Goal: Transaction & Acquisition: Purchase product/service

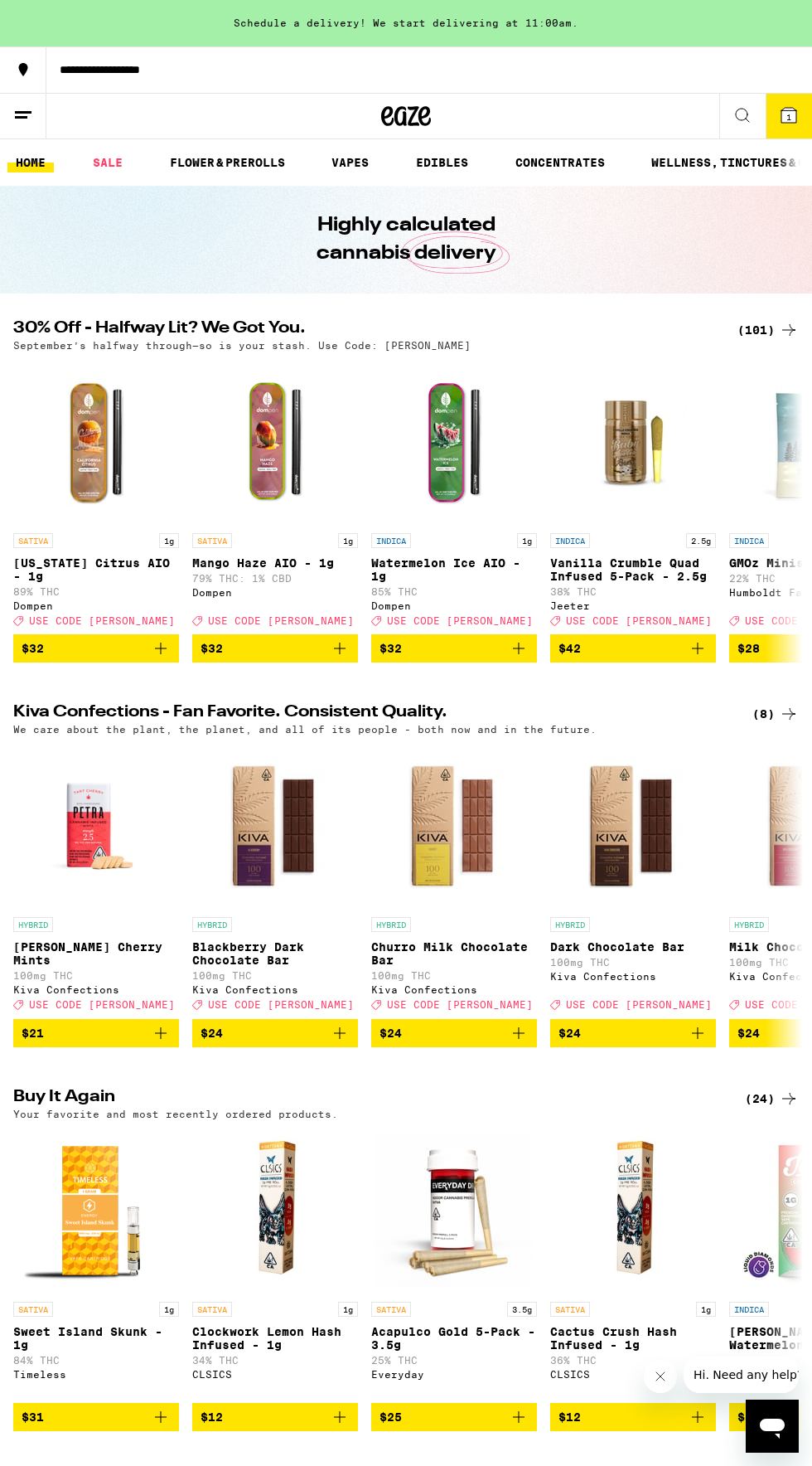
click at [767, 326] on div "(101)" at bounding box center [769, 330] width 61 height 20
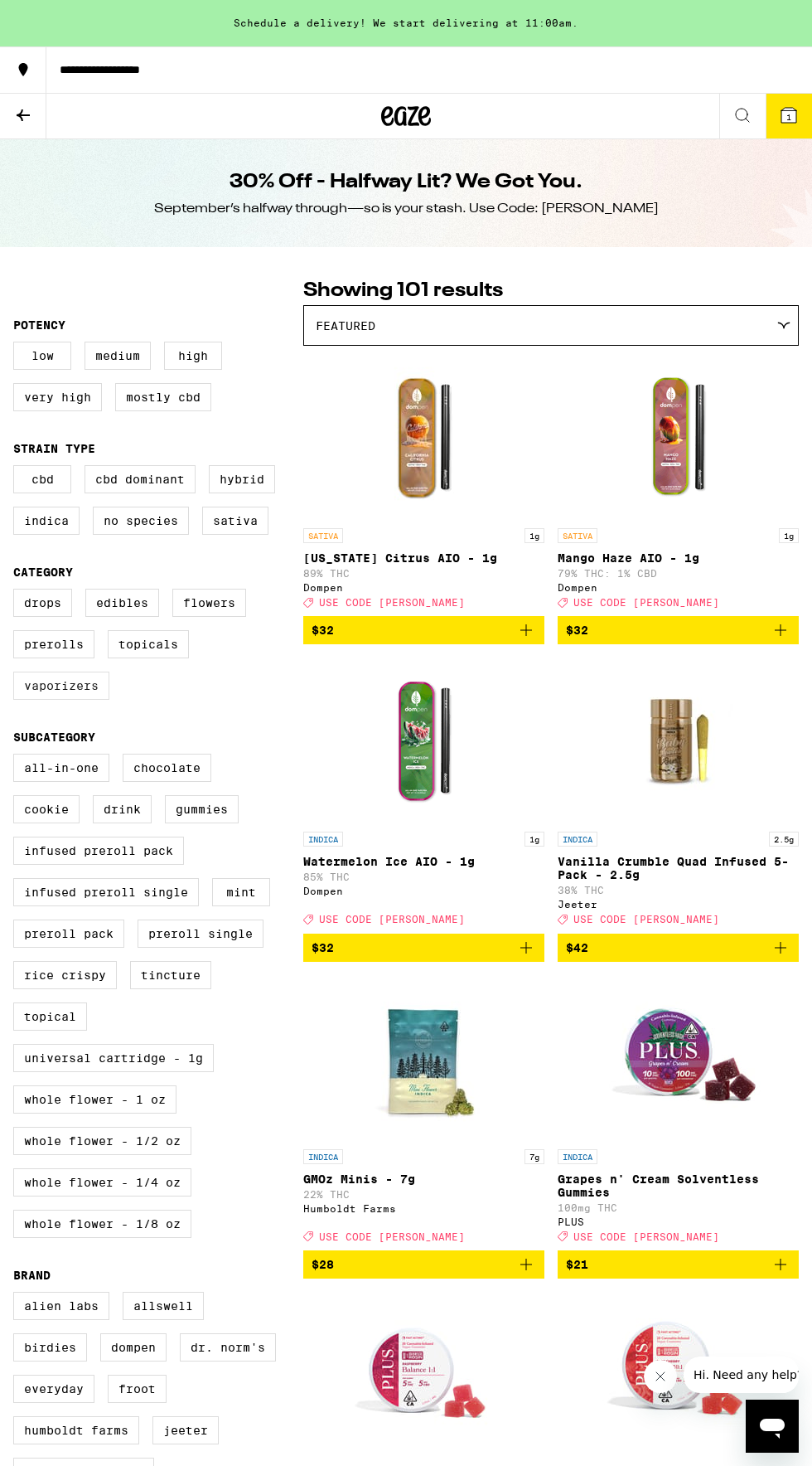
click at [68, 700] on label "Vaporizers" at bounding box center [61, 685] width 97 height 28
click at [17, 592] on input "Vaporizers" at bounding box center [16, 591] width 1 height 1
checkbox input "true"
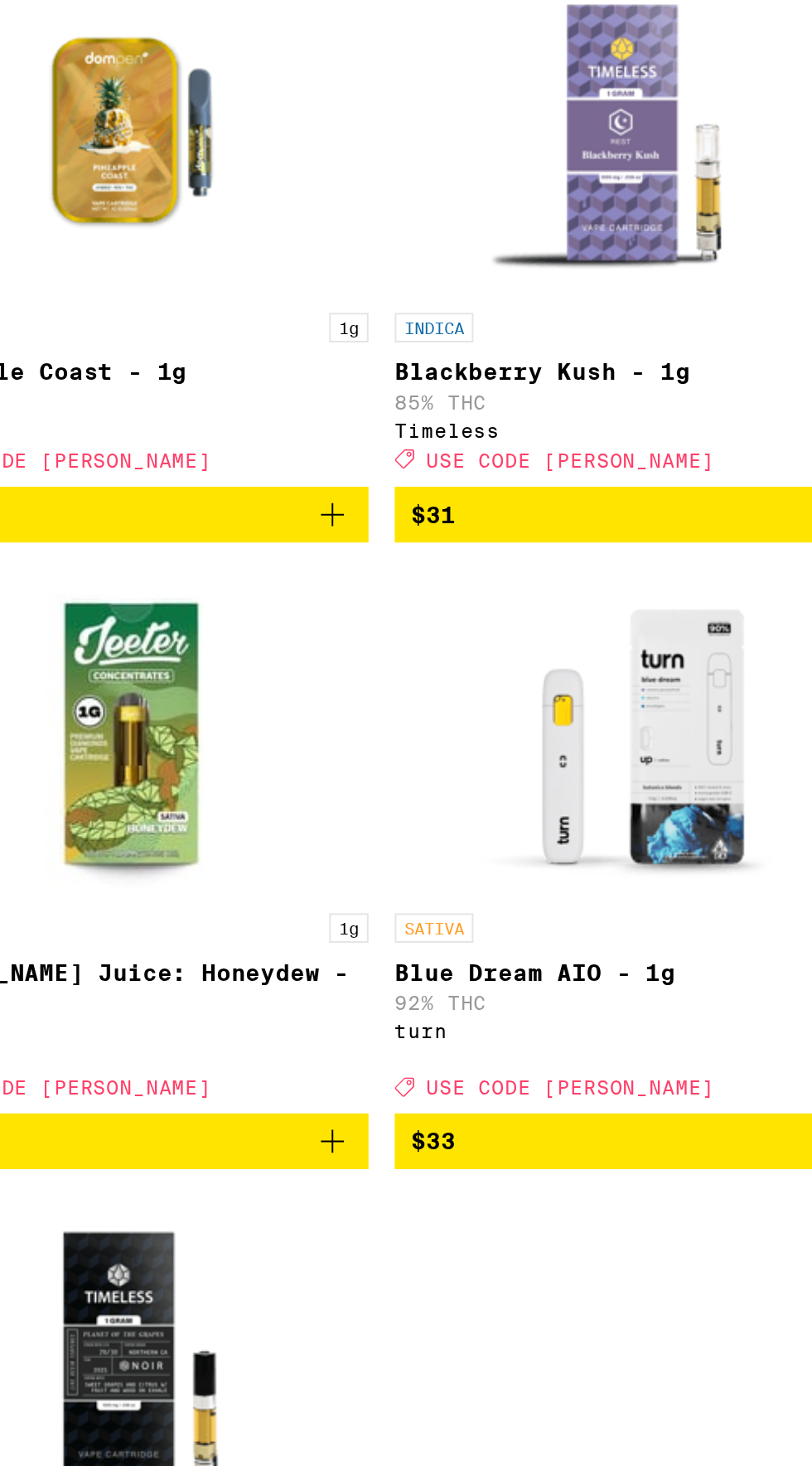
scroll to position [479, 0]
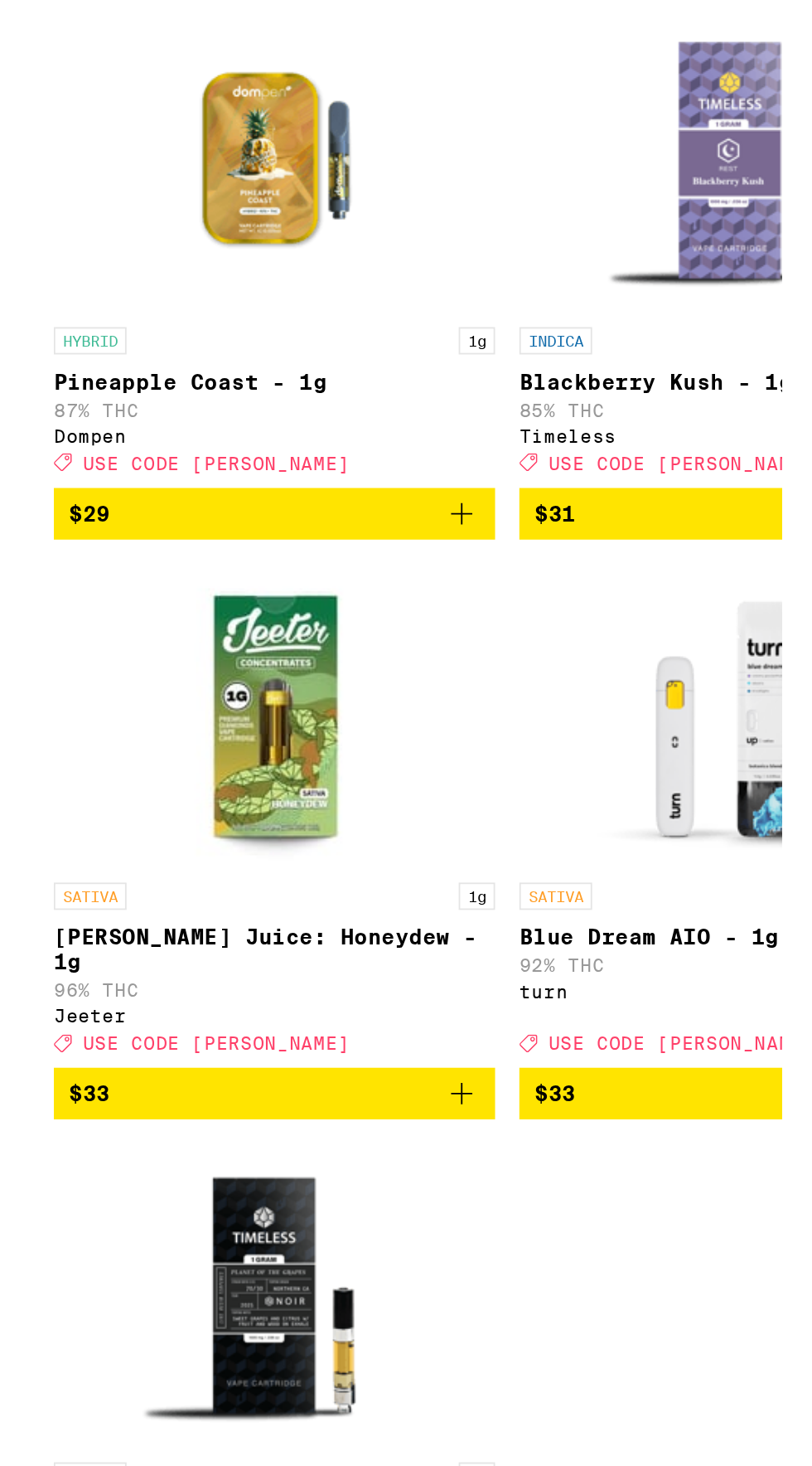
click at [529, 1085] on icon "Add to bag" at bounding box center [526, 1075] width 20 height 20
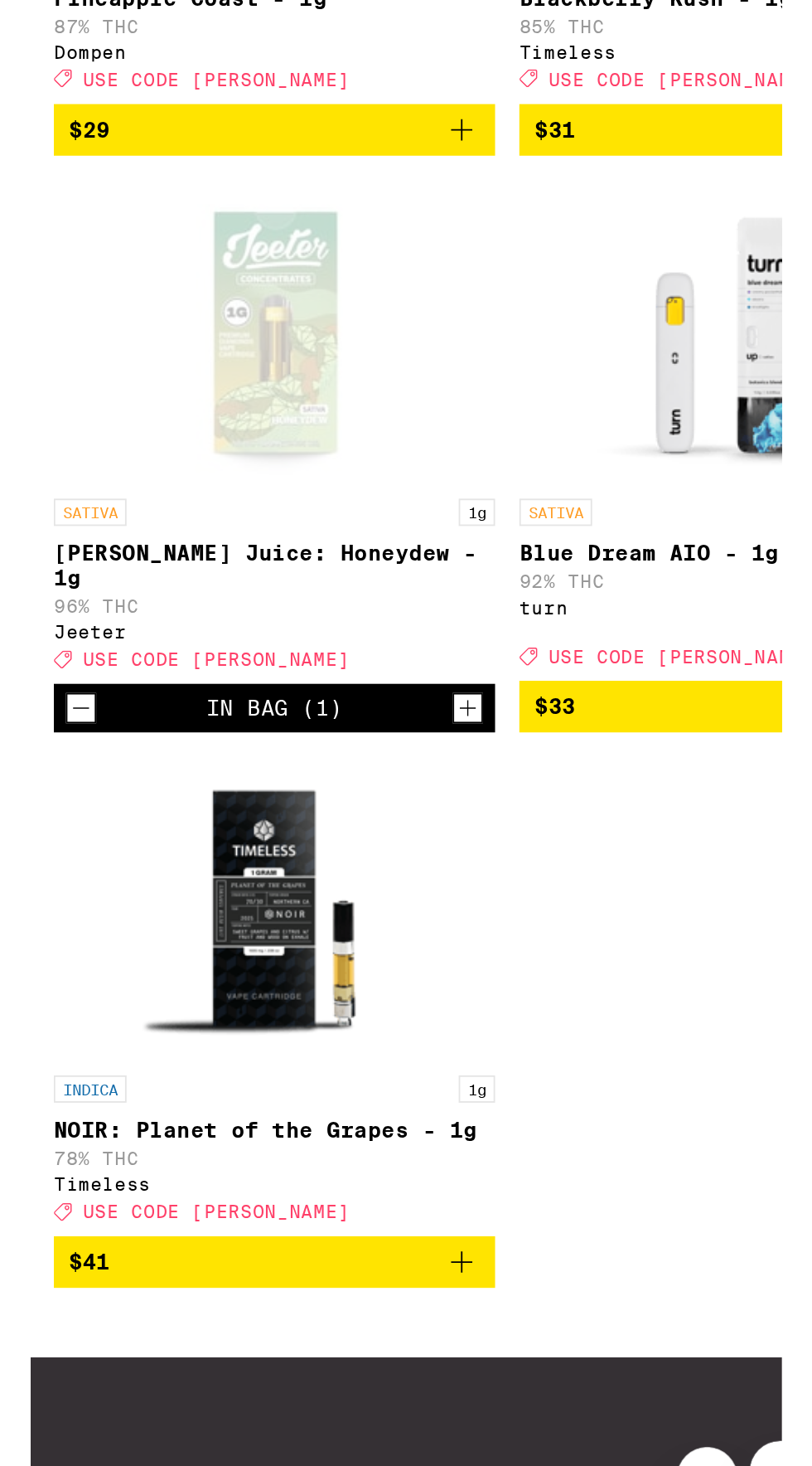
click at [517, 1387] on icon "Add to bag" at bounding box center [526, 1378] width 20 height 20
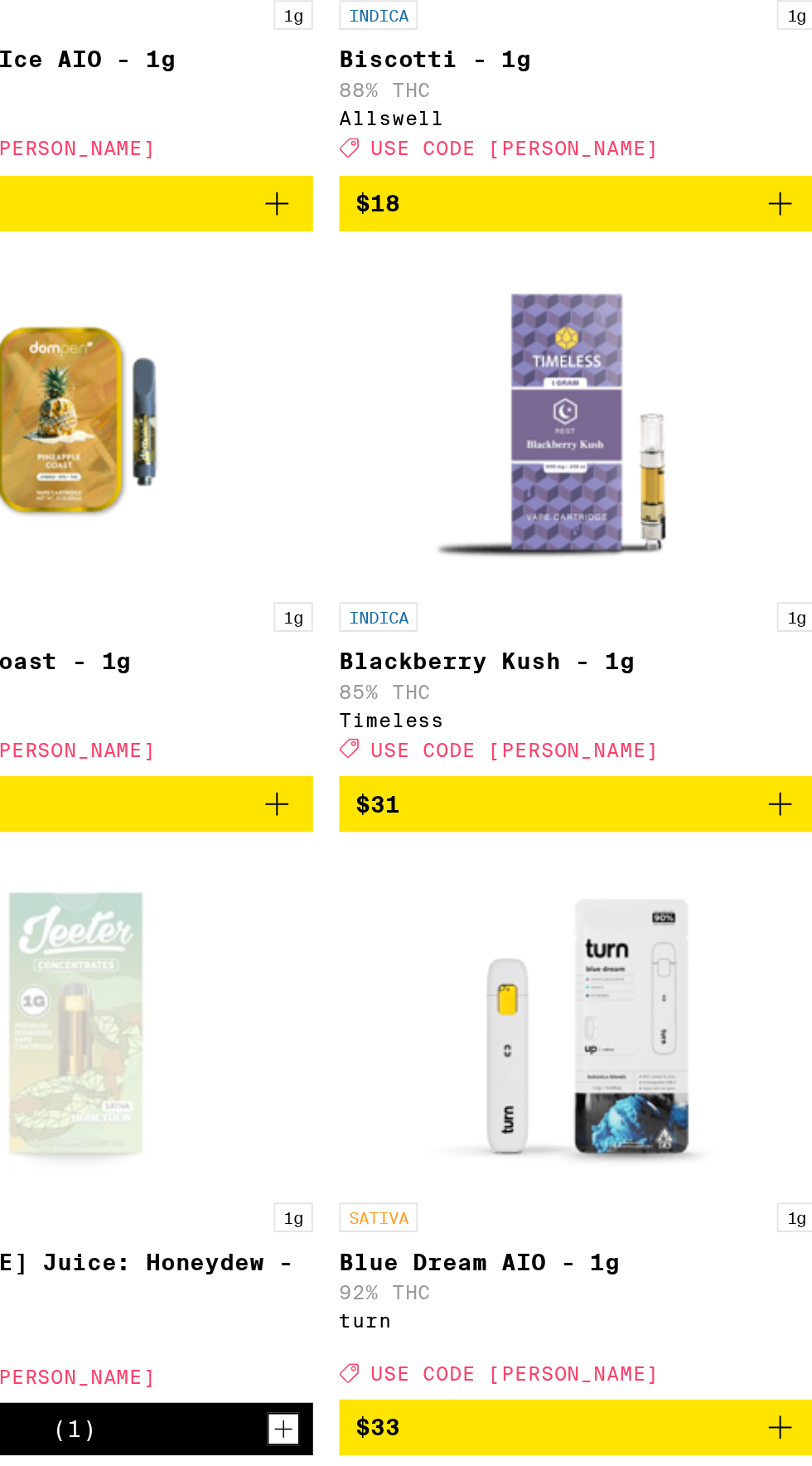
click at [779, 769] on icon "Add to bag" at bounding box center [780, 759] width 20 height 20
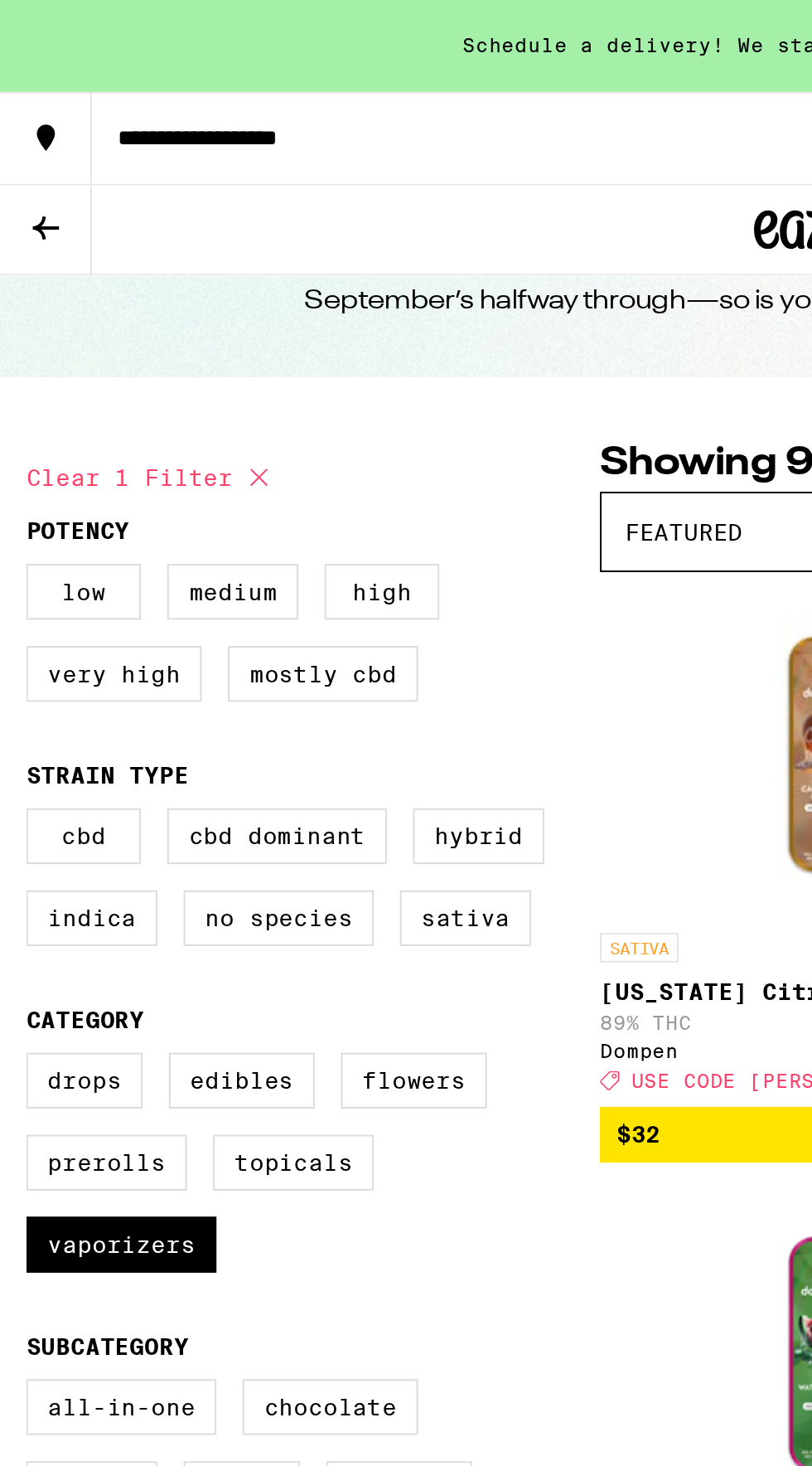
scroll to position [56, 0]
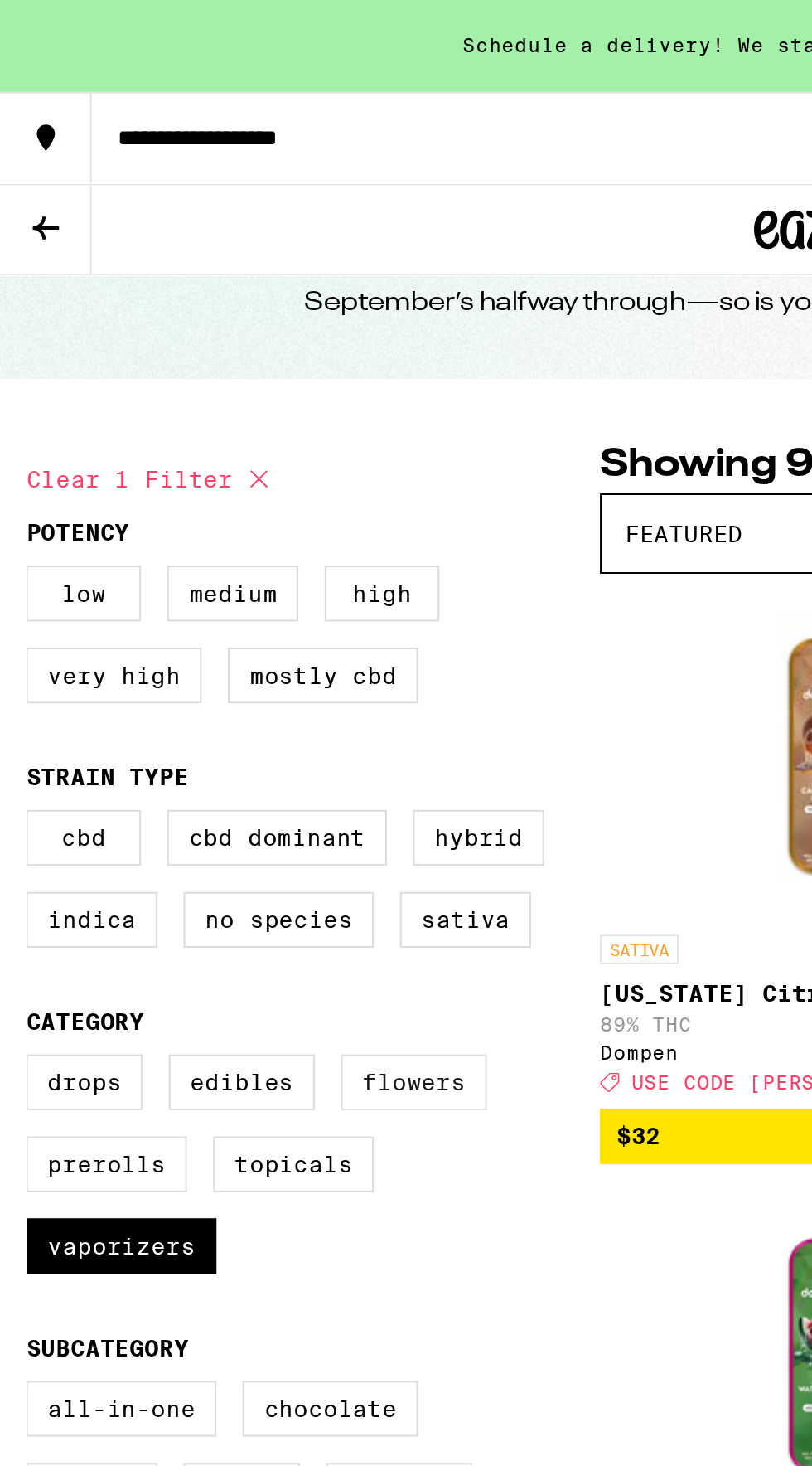
click at [210, 561] on label "Flowers" at bounding box center [209, 547] width 74 height 28
click at [17, 536] on input "Flowers" at bounding box center [16, 535] width 1 height 1
checkbox input "true"
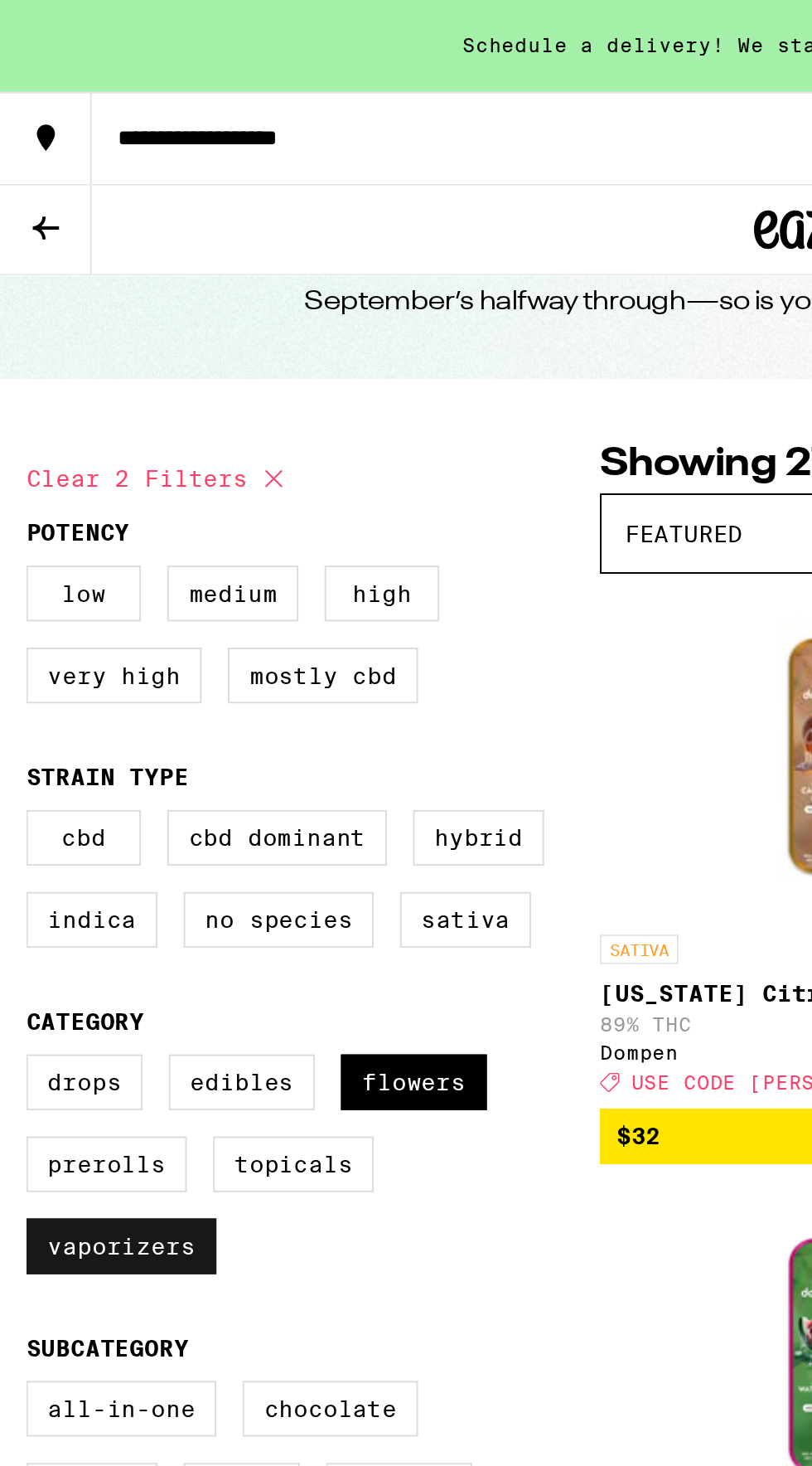
click at [45, 639] on label "Vaporizers" at bounding box center [61, 630] width 97 height 28
click at [17, 536] on input "Vaporizers" at bounding box center [16, 535] width 1 height 1
checkbox input "false"
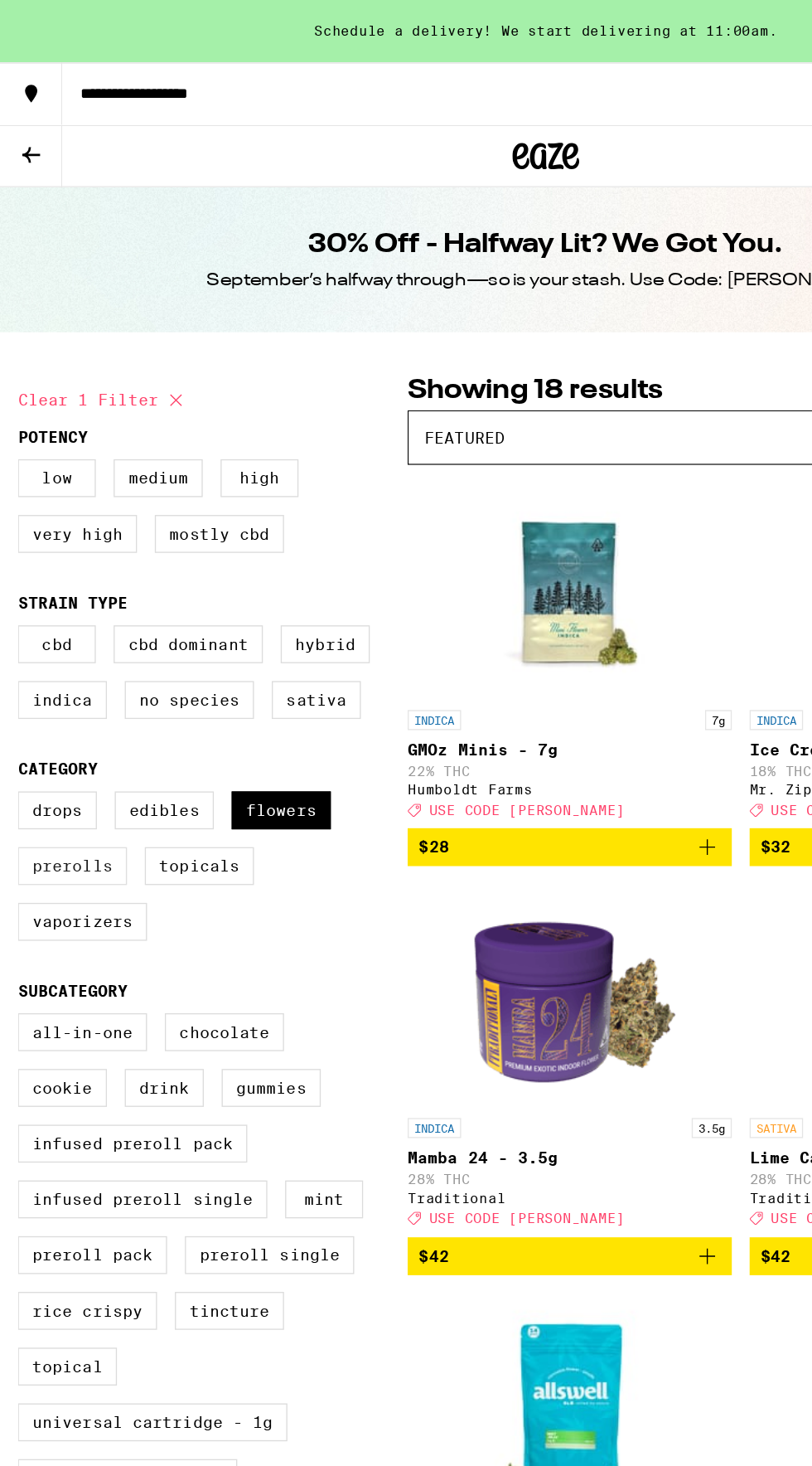
click at [51, 658] on label "Prerolls" at bounding box center [54, 644] width 81 height 28
click at [17, 592] on input "Prerolls" at bounding box center [16, 591] width 1 height 1
checkbox input "true"
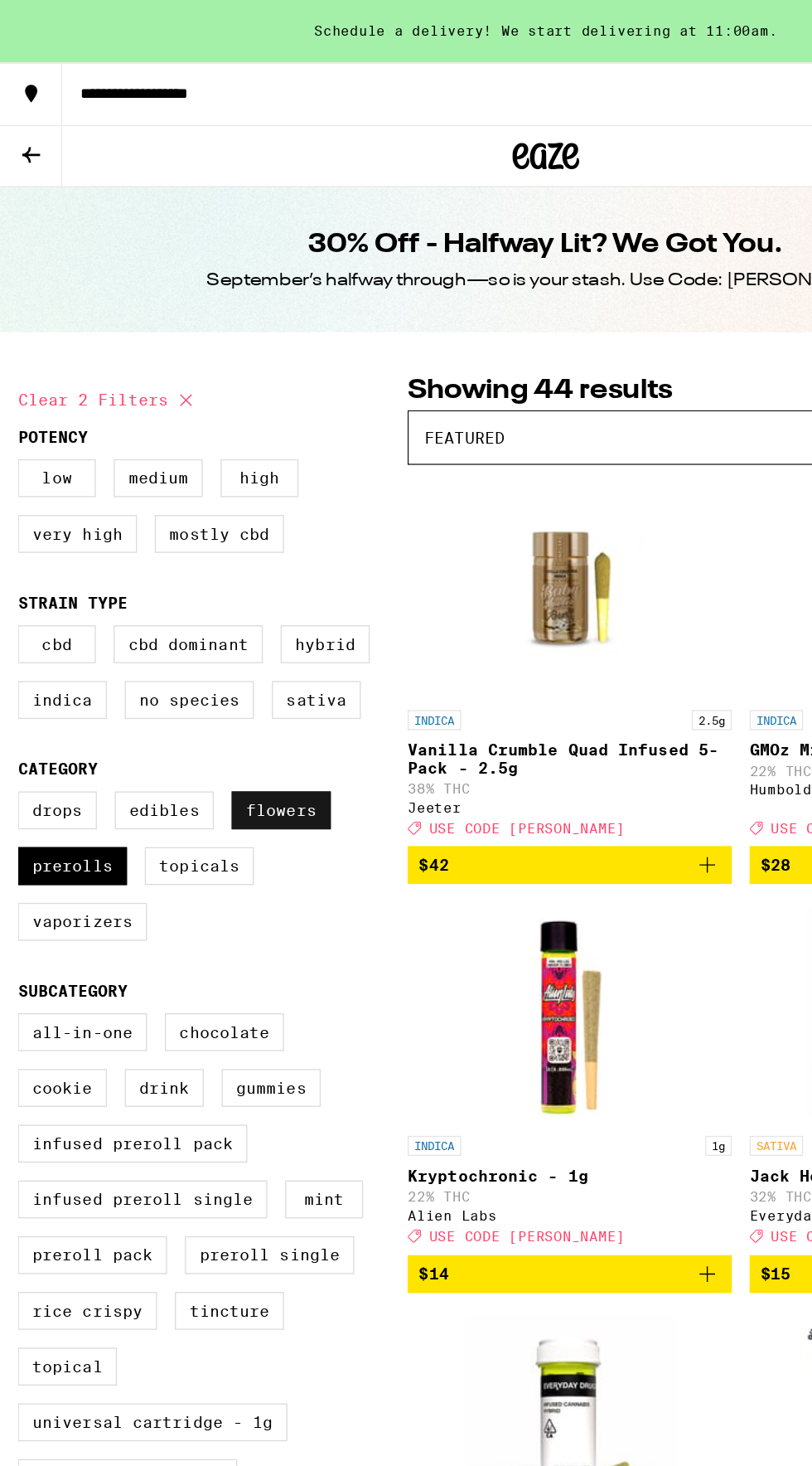
click at [218, 612] on label "Flowers" at bounding box center [209, 602] width 74 height 28
click at [17, 592] on input "Flowers" at bounding box center [16, 591] width 1 height 1
checkbox input "false"
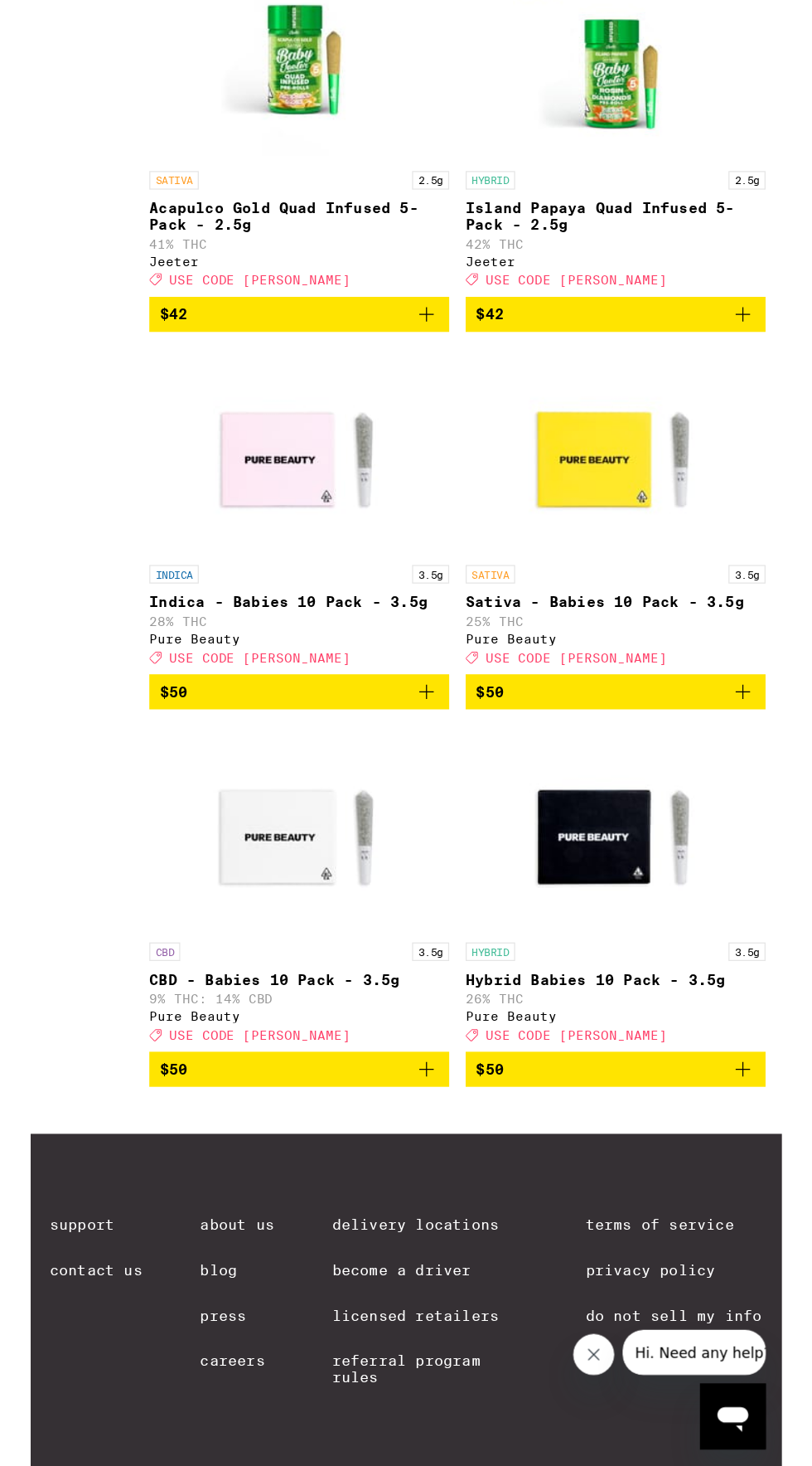
scroll to position [3241, 0]
